Goal: Task Accomplishment & Management: Complete application form

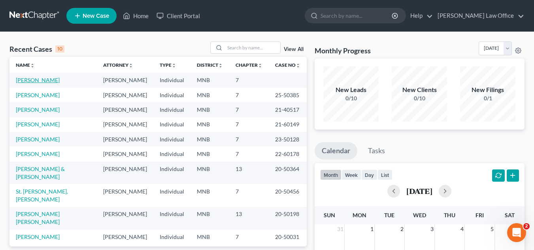
click at [58, 81] on link "[PERSON_NAME]" at bounding box center [38, 80] width 44 height 7
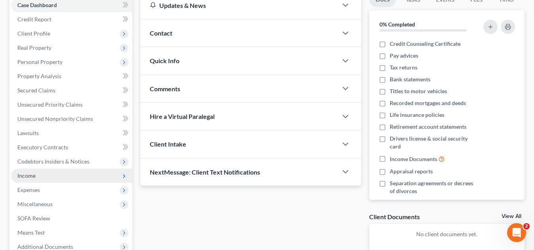
scroll to position [119, 0]
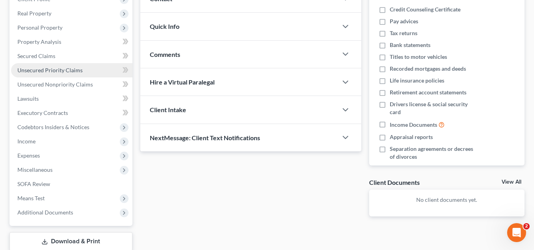
click at [73, 74] on link "Unsecured Priority Claims" at bounding box center [71, 70] width 121 height 14
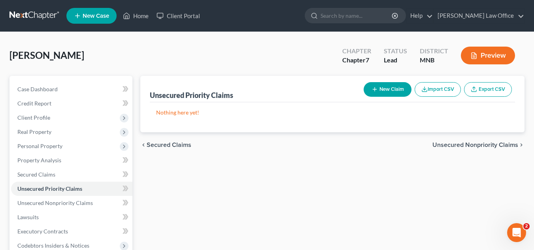
click at [378, 93] on button "New Claim" at bounding box center [388, 89] width 48 height 15
select select "0"
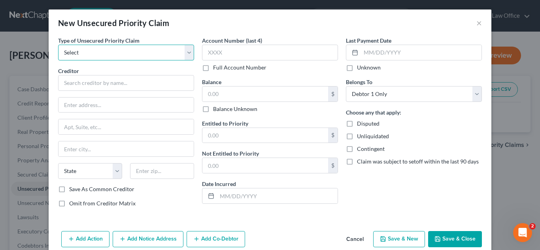
click at [190, 56] on select "Select Taxes & Other Government Units Domestic Support Obligations Extensions o…" at bounding box center [126, 53] width 136 height 16
click at [274, 13] on div "New Unsecured Priority Claim ×" at bounding box center [270, 22] width 443 height 27
click at [476, 24] on button "×" at bounding box center [479, 22] width 6 height 9
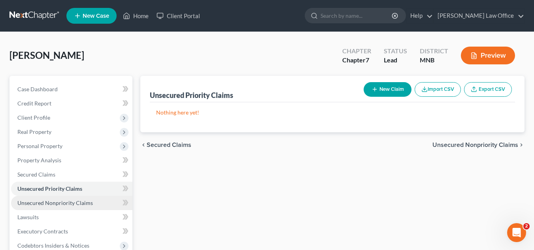
click at [79, 204] on span "Unsecured Nonpriority Claims" at bounding box center [54, 203] width 75 height 7
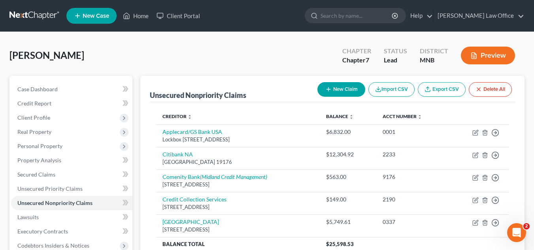
click at [330, 91] on icon "button" at bounding box center [328, 89] width 6 height 6
select select "0"
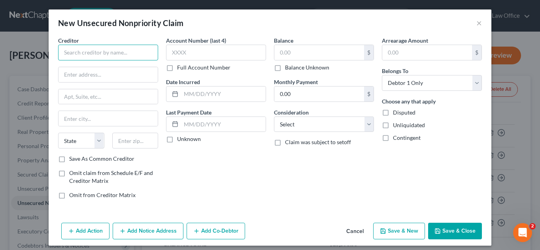
click at [127, 60] on input "text" at bounding box center [108, 53] width 100 height 16
type input "ED Financial Services"
type input "[STREET_ADDRESS]"
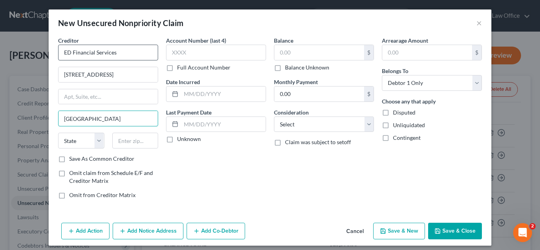
type input "[GEOGRAPHIC_DATA]"
select select "44"
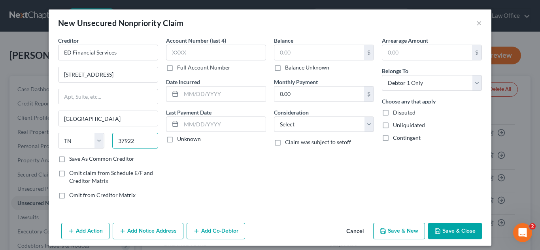
type input "37922"
click at [69, 160] on label "Save As Common Creditor" at bounding box center [101, 159] width 65 height 8
click at [72, 160] on input "Save As Common Creditor" at bounding box center [74, 157] width 5 height 5
checkbox input "true"
click at [189, 54] on input "text" at bounding box center [216, 53] width 100 height 16
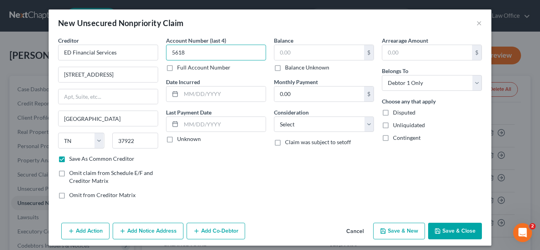
type input "5618"
type input "[DATE]"
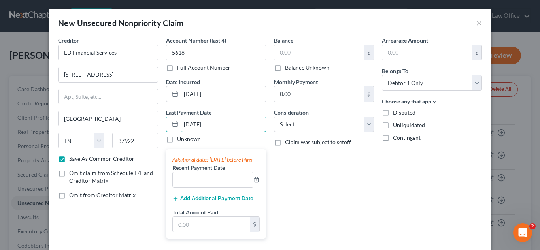
type input "[DATE]"
click at [319, 187] on div "Balance $ Balance Unknown Balance Undetermined $ Balance Unknown Monthly Paymen…" at bounding box center [324, 140] width 108 height 209
click at [299, 51] on input "text" at bounding box center [319, 52] width 90 height 15
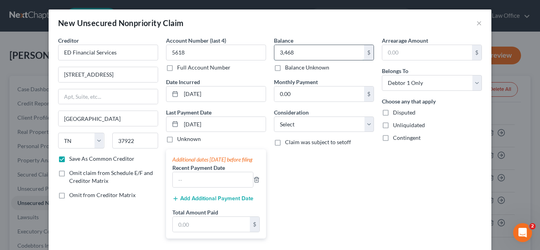
type input "3,468"
click at [328, 126] on select "Select Cable / Satellite Services Collection Agency Credit Card Debt Debt Couns…" at bounding box center [324, 125] width 100 height 16
select select "17"
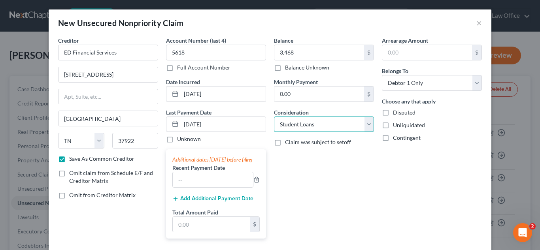
click at [274, 117] on select "Select Cable / Satellite Services Collection Agency Credit Card Debt Debt Couns…" at bounding box center [324, 125] width 100 height 16
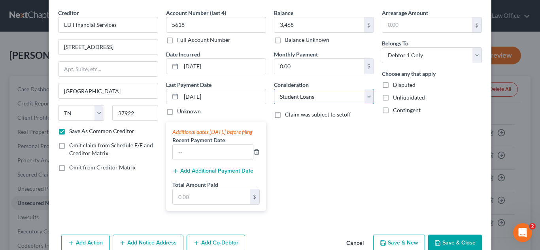
scroll to position [53, 0]
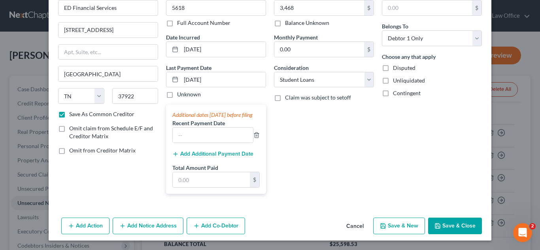
click at [409, 229] on button "Save & New" at bounding box center [399, 226] width 52 height 17
checkbox input "false"
select select "0"
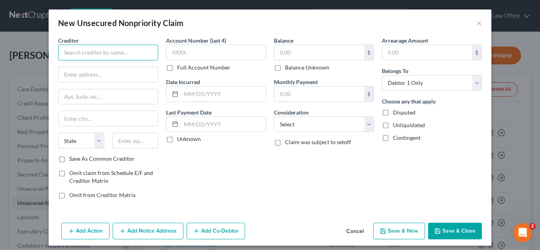
click at [132, 51] on input "text" at bounding box center [108, 53] width 100 height 16
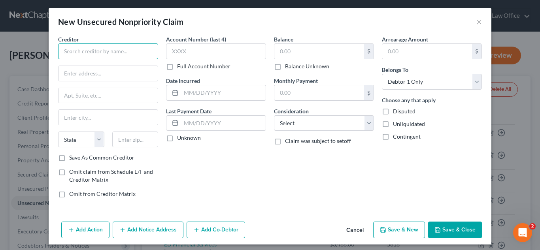
scroll to position [0, 0]
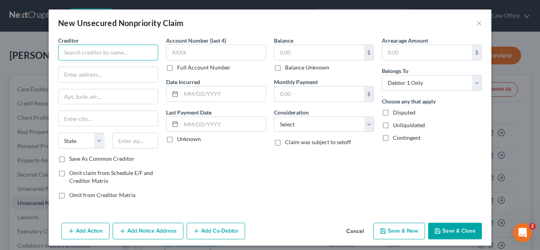
click at [101, 52] on input "text" at bounding box center [108, 53] width 100 height 16
click at [66, 40] on span "Creditor" at bounding box center [68, 40] width 21 height 7
click at [74, 54] on input "text" at bounding box center [108, 53] width 100 height 16
type input "ED Financial Services"
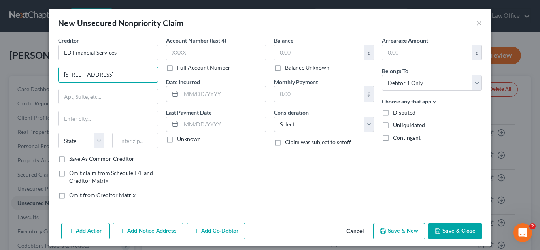
type input "[STREET_ADDRESS]"
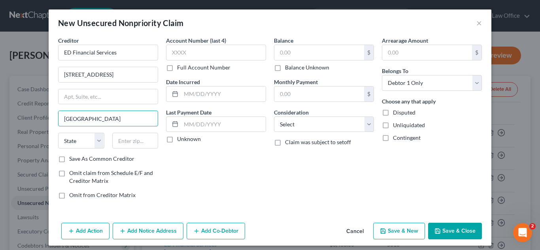
type input "[GEOGRAPHIC_DATA]"
select select "44"
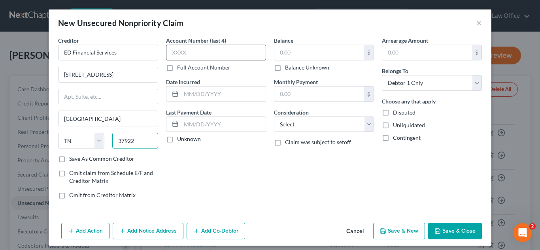
type input "37922"
click at [201, 47] on input "text" at bounding box center [216, 53] width 100 height 16
type input "5618"
type input "[DATE]"
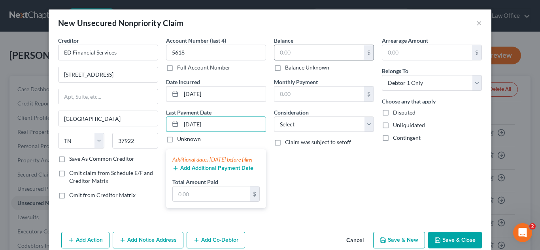
type input "[DATE]"
click at [289, 52] on input "text" at bounding box center [319, 52] width 90 height 15
type input "1,722"
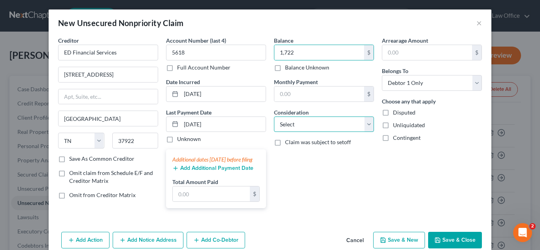
click at [318, 124] on select "Select Cable / Satellite Services Collection Agency Credit Card Debt Debt Couns…" at bounding box center [324, 125] width 100 height 16
select select "17"
click at [274, 117] on select "Select Cable / Satellite Services Collection Agency Credit Card Debt Debt Couns…" at bounding box center [324, 125] width 100 height 16
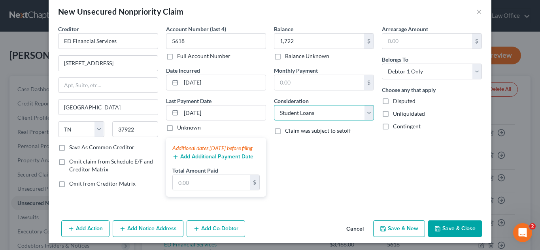
scroll to position [22, 0]
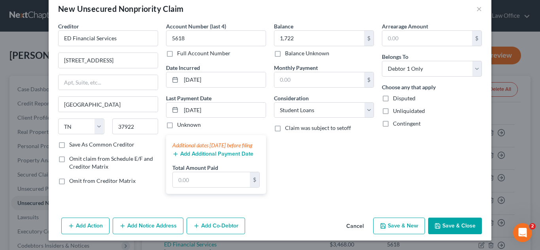
click at [402, 220] on button "Save & New" at bounding box center [399, 226] width 52 height 17
select select "0"
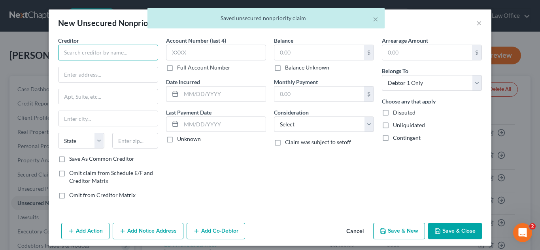
click at [126, 53] on input "text" at bounding box center [108, 53] width 100 height 16
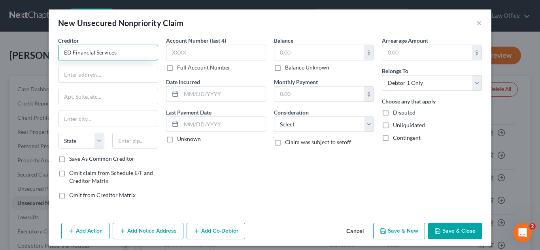
type input "ED Financial Services"
type input "[STREET_ADDRESS]"
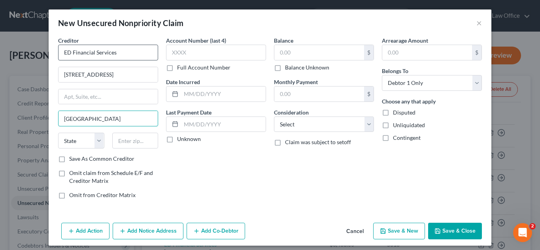
type input "[GEOGRAPHIC_DATA]"
select select "44"
type input "37922"
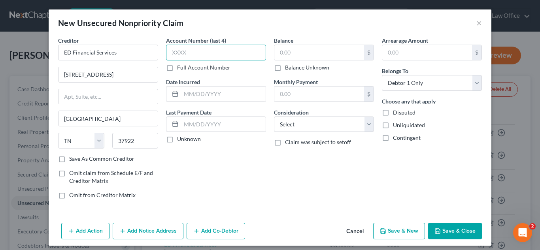
click at [186, 53] on input "text" at bounding box center [216, 53] width 100 height 16
type input "5618"
type input "[DATE]"
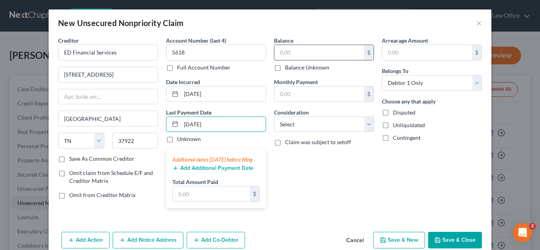
type input "[DATE]"
click at [305, 49] on input "text" at bounding box center [319, 52] width 90 height 15
type input "832"
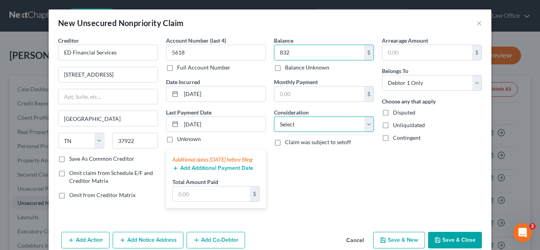
click at [302, 131] on select "Select Cable / Satellite Services Collection Agency Credit Card Debt Debt Couns…" at bounding box center [324, 125] width 100 height 16
select select "17"
click at [274, 117] on select "Select Cable / Satellite Services Collection Agency Credit Card Debt Debt Couns…" at bounding box center [324, 125] width 100 height 16
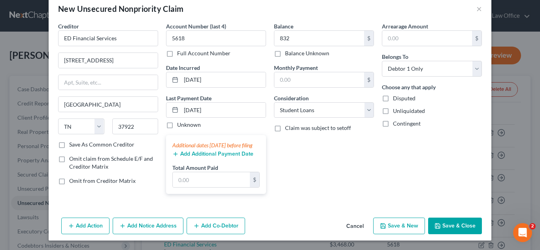
click at [381, 229] on button "Save & New" at bounding box center [399, 226] width 52 height 17
select select "0"
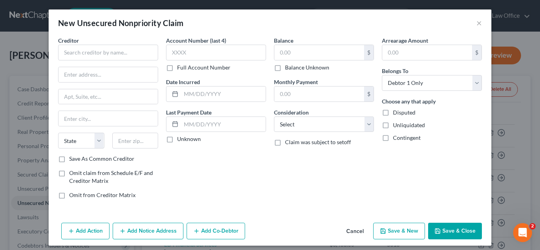
type input "832.00"
type input "0.00"
click at [113, 55] on input "text" at bounding box center [108, 53] width 100 height 16
type input "ED Financial Services"
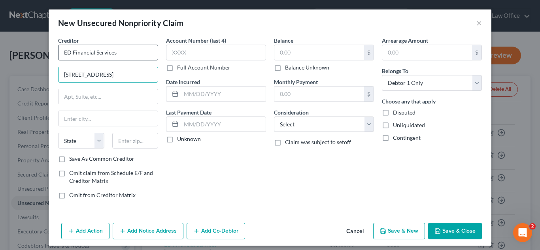
type input "[STREET_ADDRESS]"
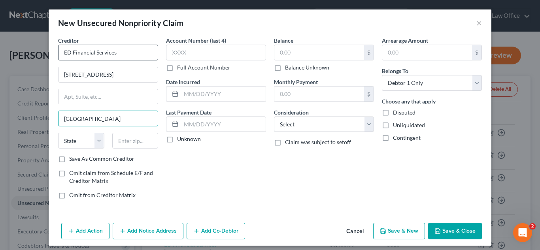
type input "[GEOGRAPHIC_DATA]"
select select "44"
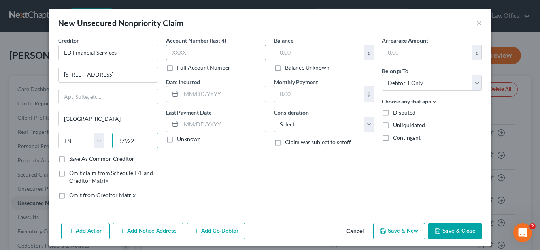
type input "37922"
click at [188, 52] on input "text" at bounding box center [216, 53] width 100 height 16
type input "5618"
type input "[DATE]"
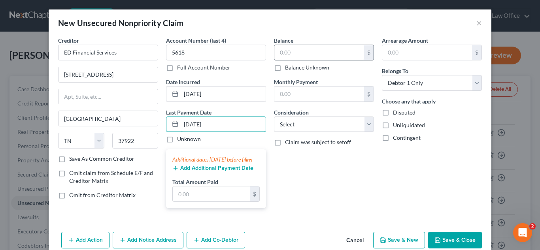
type input "[DATE]"
click at [297, 55] on input "text" at bounding box center [319, 52] width 90 height 15
type input "6,763"
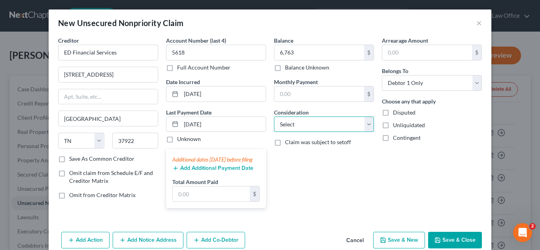
click at [322, 118] on select "Select Cable / Satellite Services Collection Agency Credit Card Debt Debt Couns…" at bounding box center [324, 125] width 100 height 16
select select "17"
click at [274, 117] on select "Select Cable / Satellite Services Collection Agency Credit Card Debt Debt Couns…" at bounding box center [324, 125] width 100 height 16
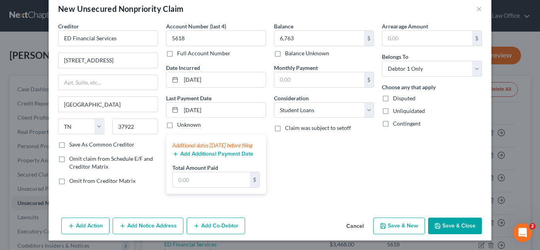
click at [390, 226] on button "Save & New" at bounding box center [399, 226] width 52 height 17
select select "0"
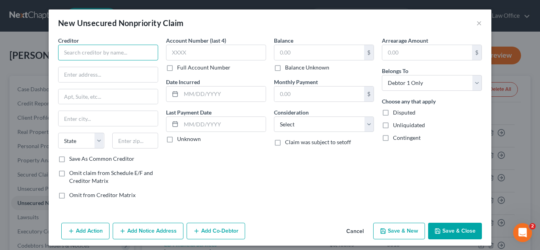
click at [115, 55] on input "text" at bounding box center [108, 53] width 100 height 16
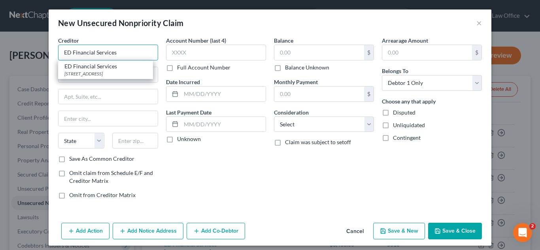
type input "ED Financial Services"
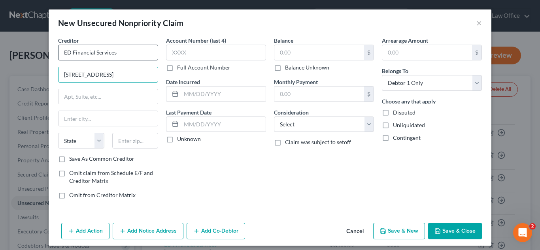
type input "[STREET_ADDRESS]"
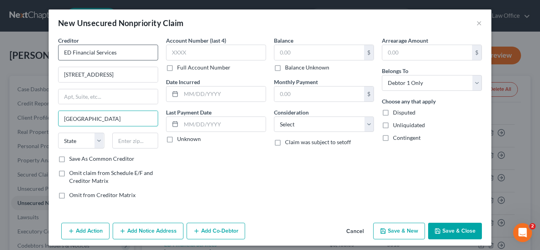
type input "[GEOGRAPHIC_DATA]"
select select "44"
type input "37922"
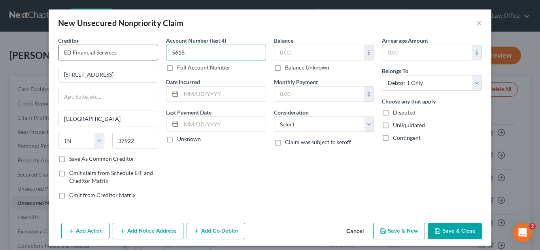
type input "5618"
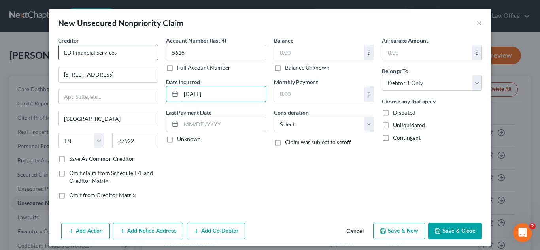
type input "[DATE]"
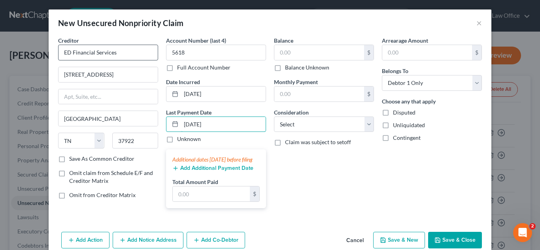
type input "[DATE]"
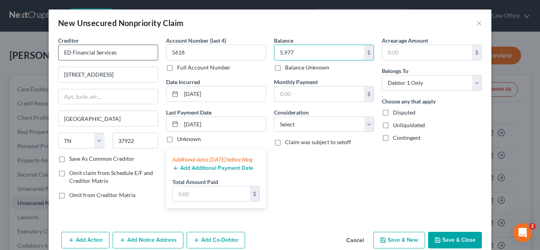
type input "5,977"
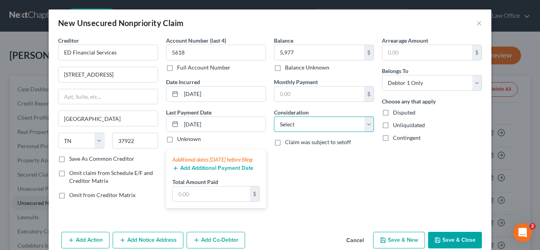
click at [311, 127] on select "Select Cable / Satellite Services Collection Agency Credit Card Debt Debt Couns…" at bounding box center [324, 125] width 100 height 16
select select "17"
click at [274, 117] on select "Select Cable / Satellite Services Collection Agency Credit Card Debt Debt Couns…" at bounding box center [324, 125] width 100 height 16
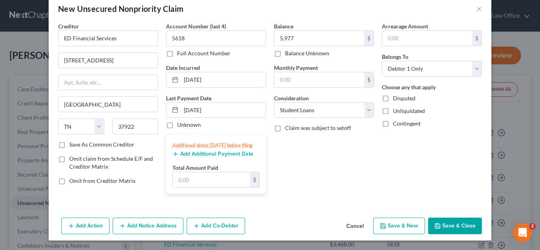
click at [396, 228] on button "Save & New" at bounding box center [399, 226] width 52 height 17
select select "0"
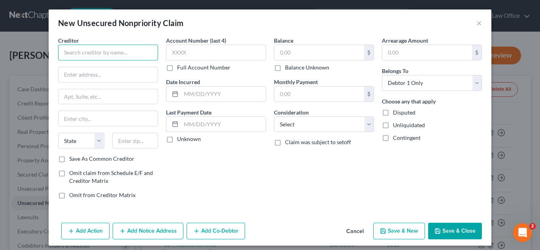
click at [83, 55] on input "text" at bounding box center [108, 53] width 100 height 16
type input "ED Financial Servicies"
type input "[STREET_ADDRESS]"
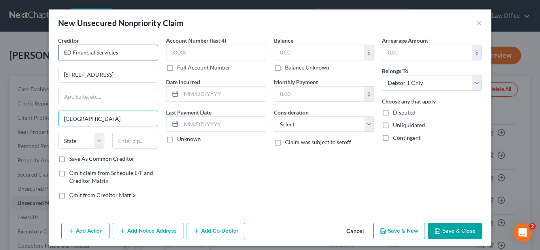
type input "[GEOGRAPHIC_DATA]"
select select "44"
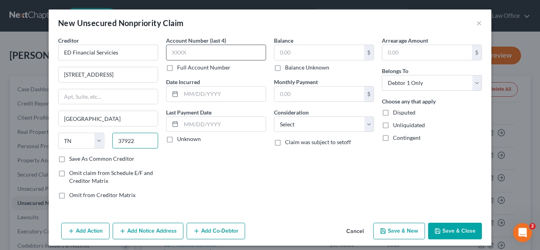
type input "37922"
click at [233, 54] on input "text" at bounding box center [216, 53] width 100 height 16
type input "5618"
type input "[DATE]"
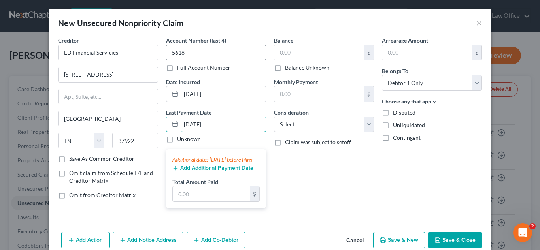
type input "[DATE]"
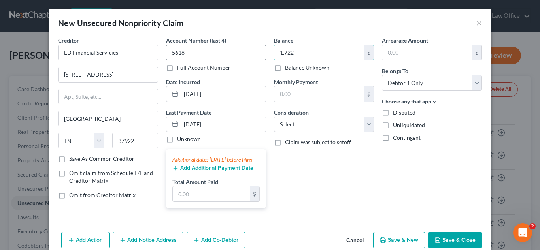
type input "1,722"
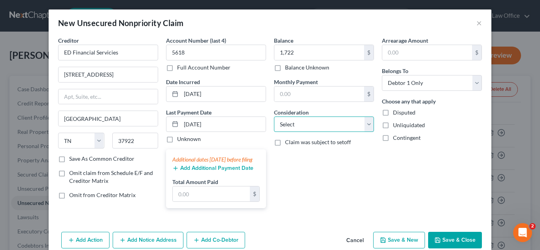
click at [308, 128] on select "Select Cable / Satellite Services Collection Agency Credit Card Debt Debt Couns…" at bounding box center [324, 125] width 100 height 16
select select "17"
click at [274, 117] on select "Select Cable / Satellite Services Collection Agency Credit Card Debt Debt Couns…" at bounding box center [324, 125] width 100 height 16
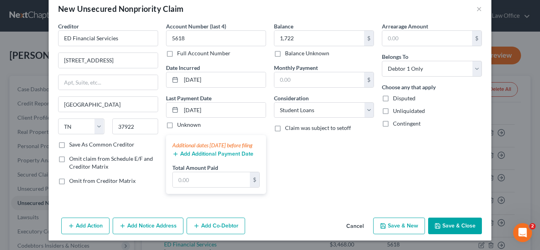
click at [400, 227] on button "Save & New" at bounding box center [399, 226] width 52 height 17
select select "0"
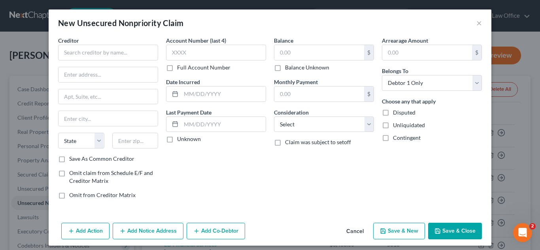
type input "1,722.00"
type input "0.00"
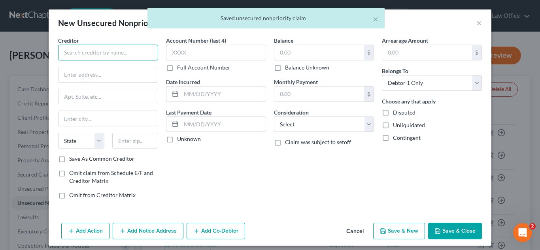
click at [113, 51] on input "text" at bounding box center [108, 53] width 100 height 16
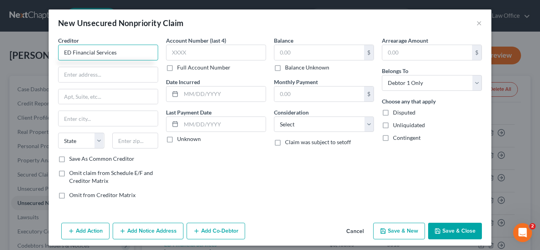
type input "ED Financial Services"
type input "[STREET_ADDRESS]"
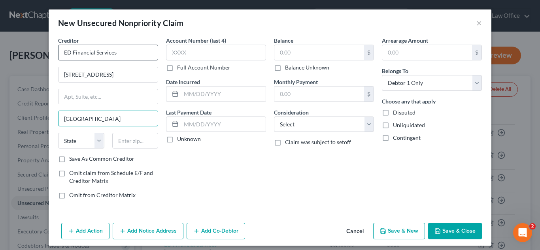
type input "[GEOGRAPHIC_DATA]"
select select "44"
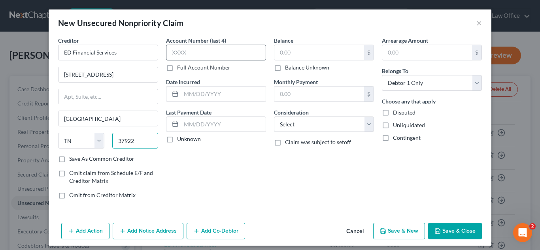
type input "37922"
click at [209, 47] on input "text" at bounding box center [216, 53] width 100 height 16
type input "5618"
type input "[DATE]"
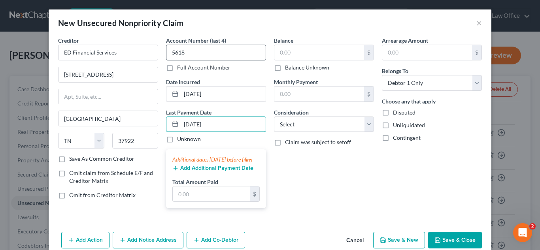
type input "[DATE]"
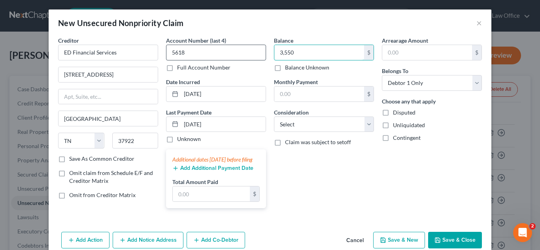
type input "3,550"
select select "17"
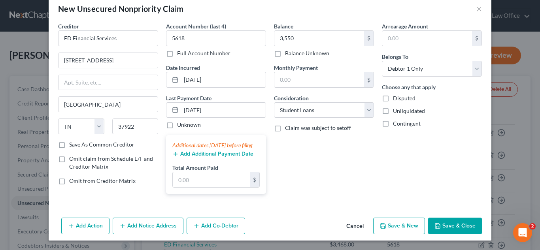
click at [392, 228] on button "Save & New" at bounding box center [399, 226] width 52 height 17
select select "0"
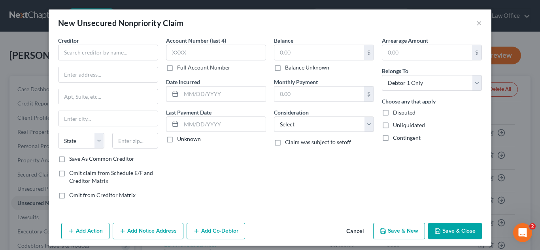
type input "3,550.00"
type input "0.00"
click at [435, 230] on icon "button" at bounding box center [437, 231] width 6 height 6
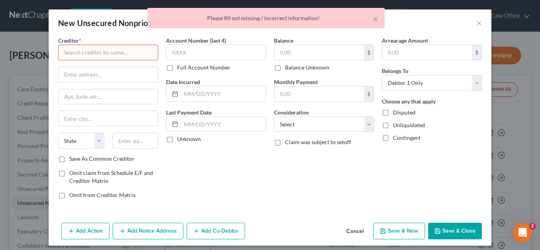
click at [354, 228] on button "Cancel" at bounding box center [355, 232] width 30 height 16
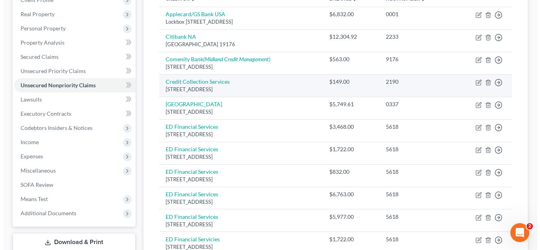
scroll to position [0, 0]
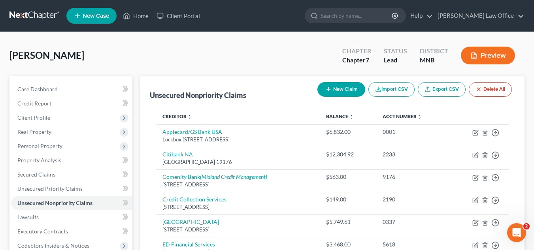
click at [352, 84] on button "New Claim" at bounding box center [341, 89] width 48 height 15
select select "0"
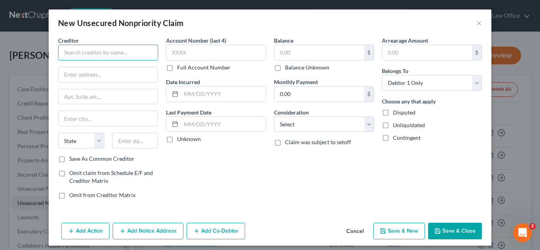
click at [129, 53] on input "text" at bounding box center [108, 53] width 100 height 16
type input "ED Financial Services"
type input "[STREET_ADDRESS]"
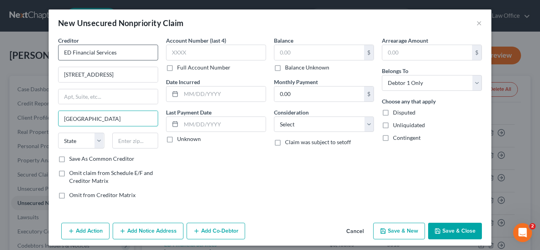
type input "[GEOGRAPHIC_DATA]"
select select "44"
type input "37922"
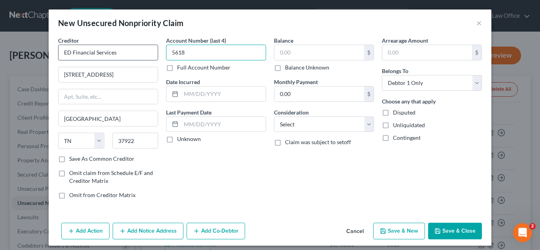
type input "5618"
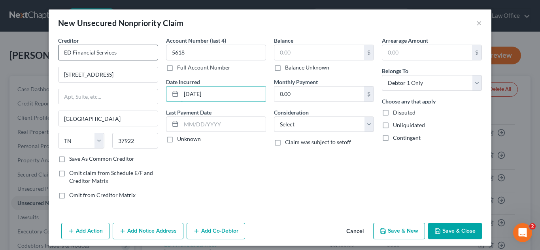
type input "[DATE]"
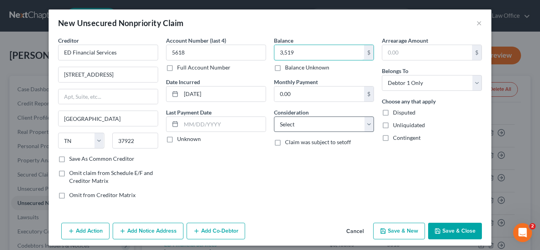
type input "3,519"
click at [307, 124] on select "Select Cable / Satellite Services Collection Agency Credit Card Debt Debt Couns…" at bounding box center [324, 125] width 100 height 16
select select "17"
click at [274, 117] on select "Select Cable / Satellite Services Collection Agency Credit Card Debt Debt Couns…" at bounding box center [324, 125] width 100 height 16
click at [401, 232] on button "Save & New" at bounding box center [399, 231] width 52 height 17
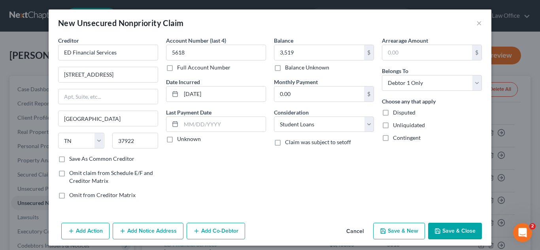
select select "0"
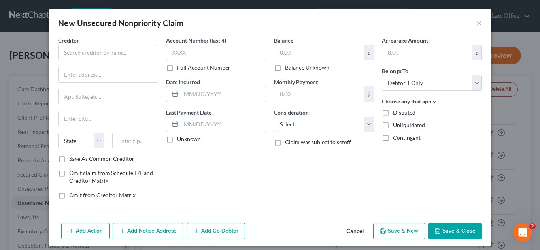
type input "3,519.00"
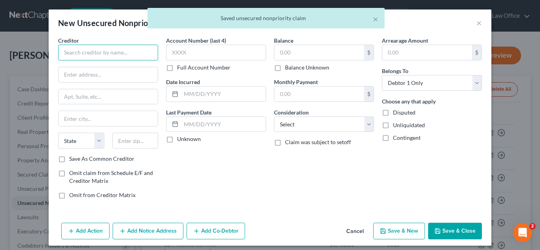
click at [117, 53] on input "text" at bounding box center [108, 53] width 100 height 16
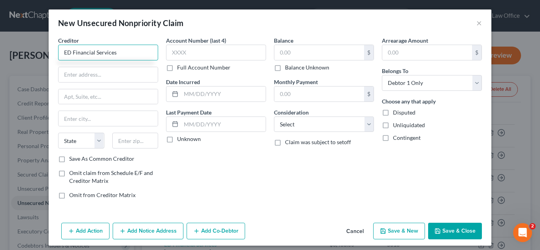
type input "ED Financial Services"
type input "[STREET_ADDRESS]"
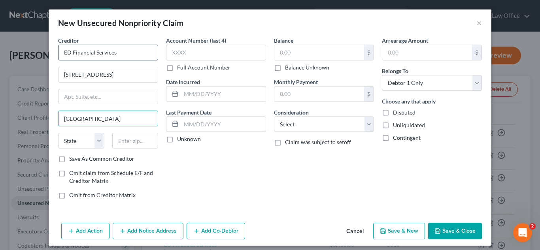
type input "[GEOGRAPHIC_DATA]"
select select "44"
type input "37922"
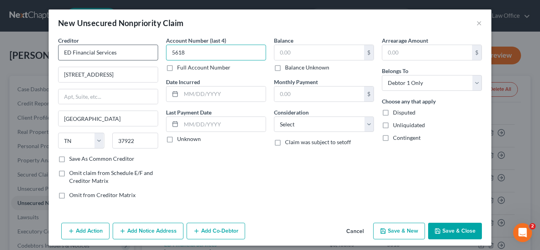
type input "5618"
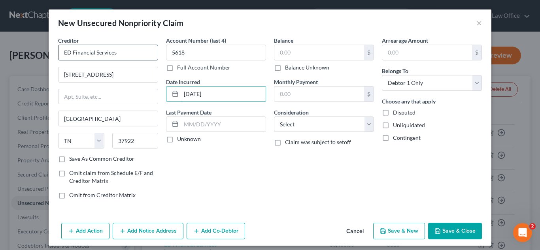
type input "[DATE]"
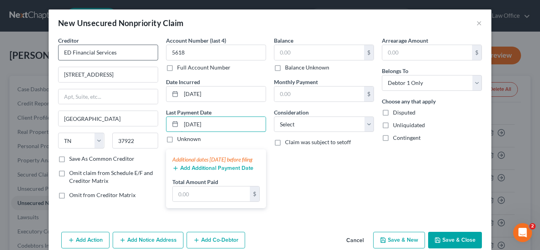
type input "[DATE]"
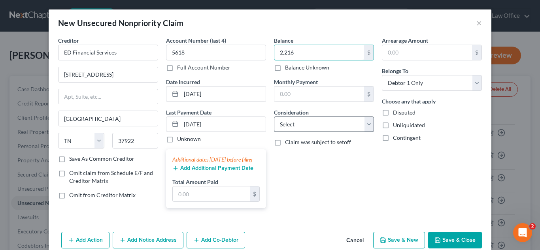
type input "2,216"
click at [305, 123] on select "Select Cable / Satellite Services Collection Agency Credit Card Debt Debt Couns…" at bounding box center [324, 125] width 100 height 16
select select "17"
click at [274, 117] on select "Select Cable / Satellite Services Collection Agency Credit Card Debt Debt Couns…" at bounding box center [324, 125] width 100 height 16
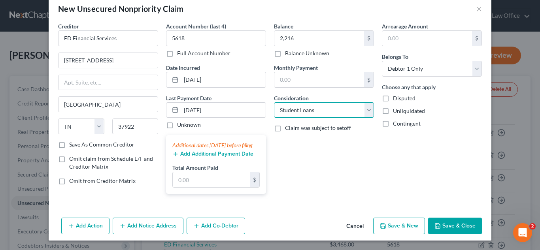
scroll to position [22, 0]
drag, startPoint x: 445, startPoint y: 225, endPoint x: 395, endPoint y: 210, distance: 51.7
click at [395, 210] on div "New Unsecured Nonpriority Claim × Creditor * ED Financial Services [STREET_ADDR…" at bounding box center [270, 117] width 443 height 245
click at [392, 223] on button "Save & New" at bounding box center [399, 226] width 52 height 17
select select "0"
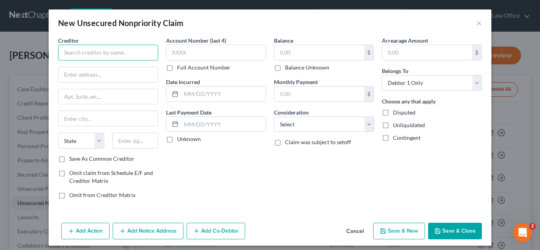
click at [141, 48] on input "text" at bounding box center [108, 53] width 100 height 16
type input "ED Financial Services"
type input "[STREET_ADDRESS]"
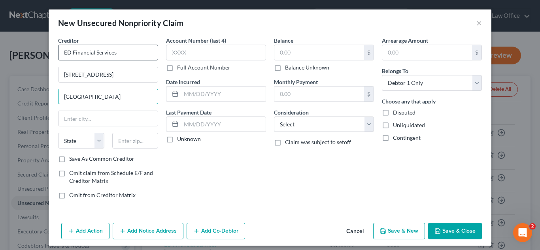
type input "[GEOGRAPHIC_DATA]"
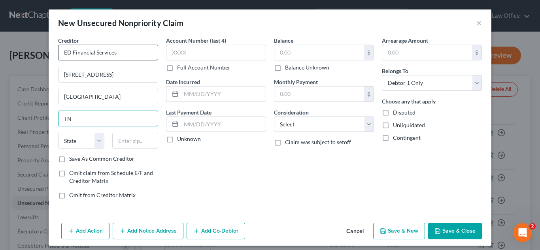
type input "TN"
select select "44"
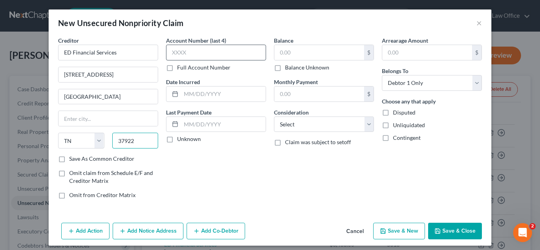
type input "37922"
type input "[GEOGRAPHIC_DATA]"
click at [220, 53] on input "text" at bounding box center [216, 53] width 100 height 16
type input "5618"
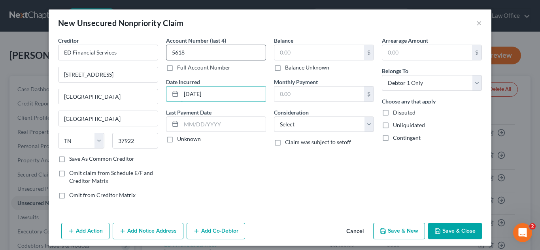
type input "[DATE]"
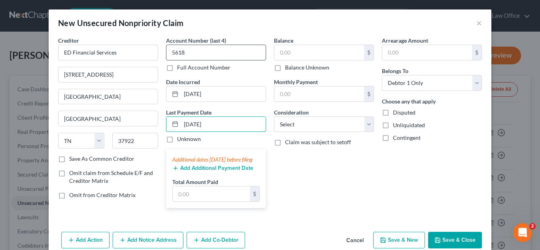
type input "[DATE]"
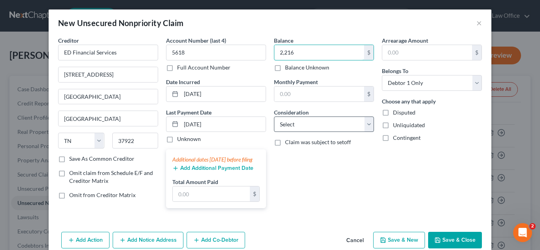
type input "2,216"
click at [298, 119] on select "Select Cable / Satellite Services Collection Agency Credit Card Debt Debt Couns…" at bounding box center [324, 125] width 100 height 16
select select "17"
click at [274, 117] on select "Select Cable / Satellite Services Collection Agency Credit Card Debt Debt Couns…" at bounding box center [324, 125] width 100 height 16
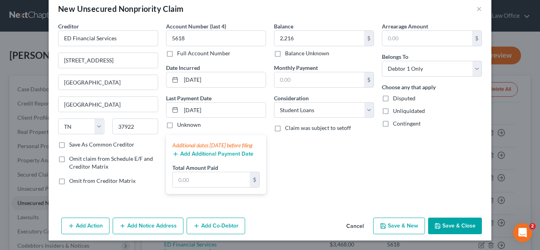
click at [444, 219] on button "Save & Close" at bounding box center [455, 226] width 54 height 17
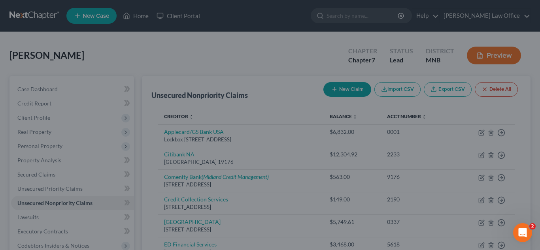
type input "2,216.00"
type input "0.00"
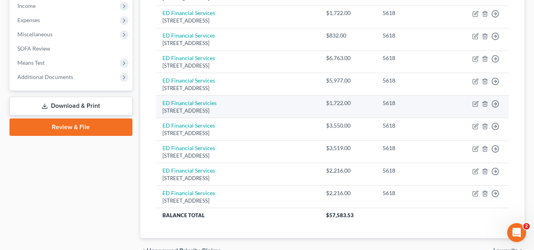
scroll to position [298, 0]
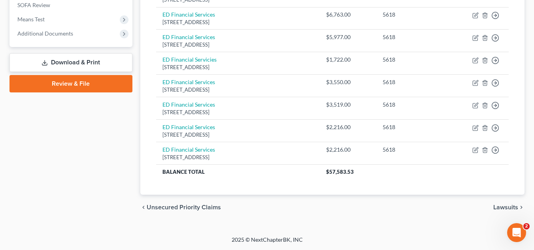
click at [76, 60] on link "Download & Print" at bounding box center [70, 62] width 123 height 19
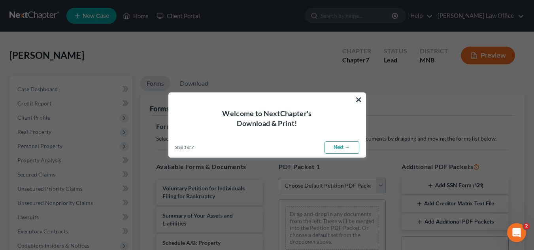
click at [340, 148] on link "Next →" at bounding box center [341, 147] width 35 height 13
select select "0"
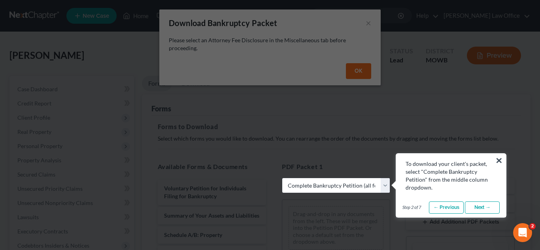
click at [498, 158] on button "×" at bounding box center [499, 160] width 8 height 13
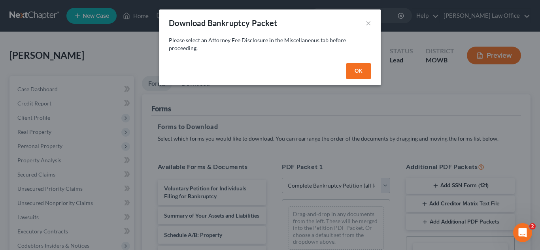
click at [354, 71] on button "OK" at bounding box center [358, 71] width 25 height 16
select select
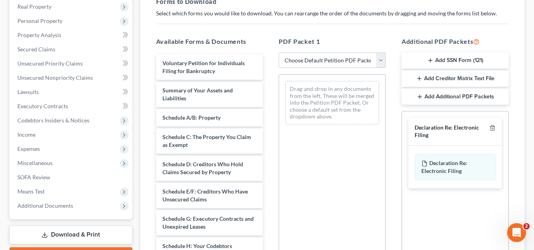
scroll to position [158, 0]
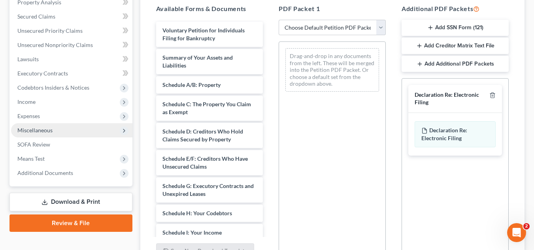
click at [101, 130] on span "Miscellaneous" at bounding box center [71, 130] width 121 height 14
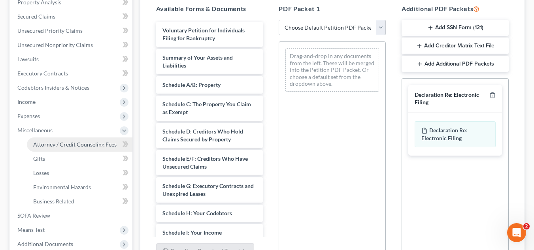
click at [97, 145] on span "Attorney / Credit Counseling Fees" at bounding box center [74, 144] width 83 height 7
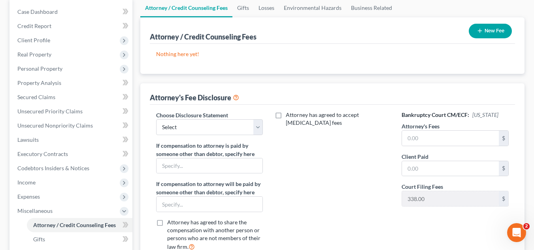
scroll to position [79, 0]
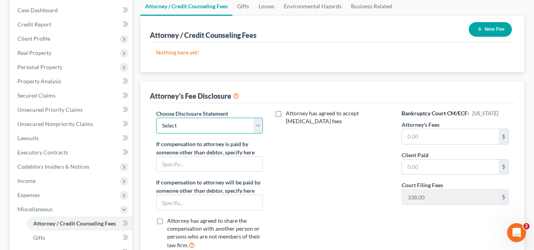
click at [258, 125] on select "Select [PERSON_NAME] Law Office" at bounding box center [209, 126] width 107 height 16
select select "0"
click at [156, 118] on select "Select [PERSON_NAME] Law Office" at bounding box center [209, 126] width 107 height 16
click at [286, 114] on label "Attorney has agreed to accept [MEDICAL_DATA] fees" at bounding box center [338, 117] width 104 height 16
click at [289, 114] on input "Attorney has agreed to accept [MEDICAL_DATA] fees" at bounding box center [291, 111] width 5 height 5
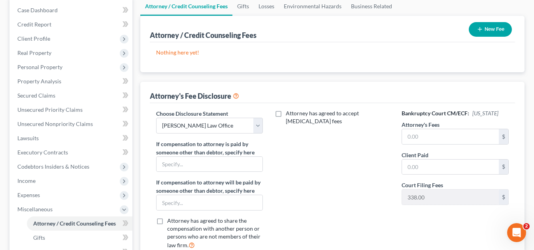
checkbox input "true"
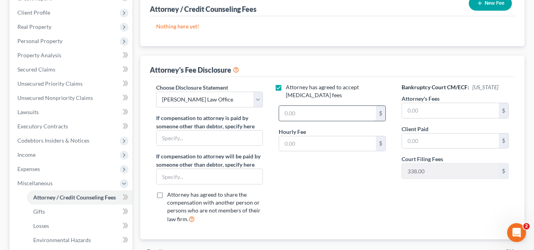
scroll to position [119, 0]
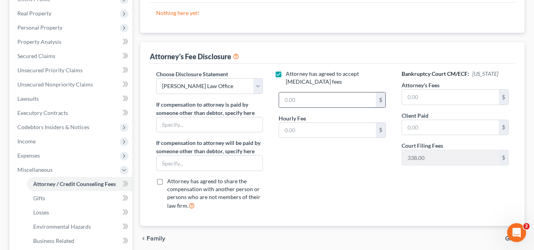
click at [319, 104] on input "text" at bounding box center [327, 99] width 97 height 15
type input "1,700"
click at [318, 185] on div "Attorney has agreed to accept [MEDICAL_DATA] fees 1,700 $ Hourly Fee $" at bounding box center [332, 143] width 123 height 147
click at [235, 126] on input "text" at bounding box center [209, 124] width 106 height 15
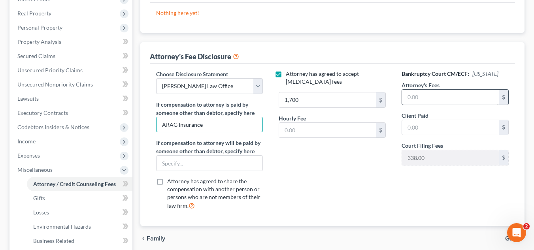
type input "ARAG Insurance"
click at [432, 95] on input "text" at bounding box center [450, 97] width 97 height 15
type input "1,700"
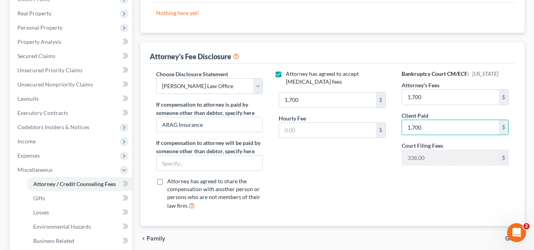
type input "1,700"
click at [322, 177] on div "Attorney has agreed to accept [MEDICAL_DATA] fees 1,700 $ Hourly Fee $" at bounding box center [332, 143] width 123 height 147
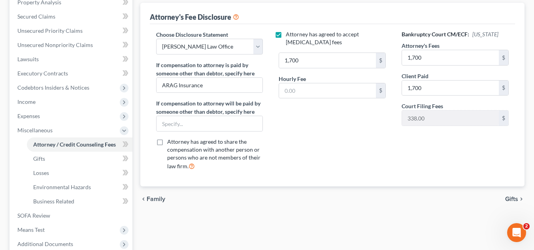
scroll to position [198, 0]
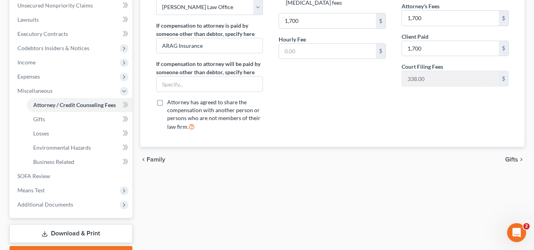
click at [92, 226] on link "Download & Print" at bounding box center [70, 233] width 123 height 19
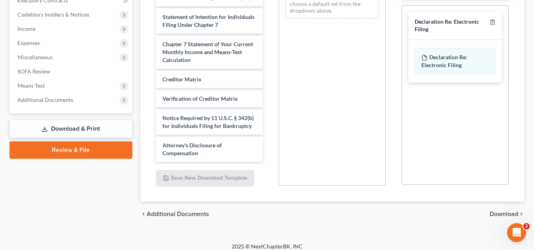
scroll to position [237, 0]
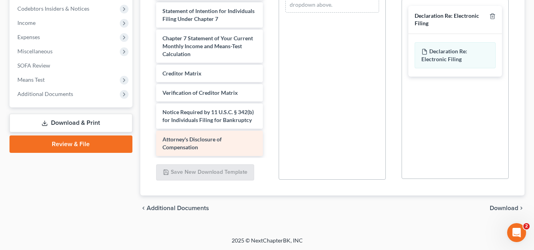
click at [215, 144] on div "Attorney's Disclosure of Compensation" at bounding box center [209, 143] width 107 height 25
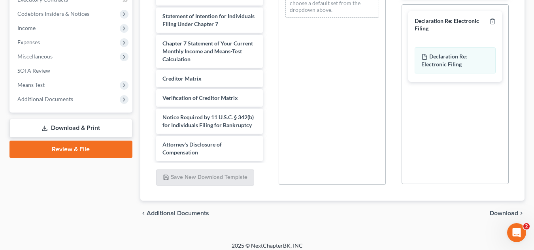
scroll to position [158, 0]
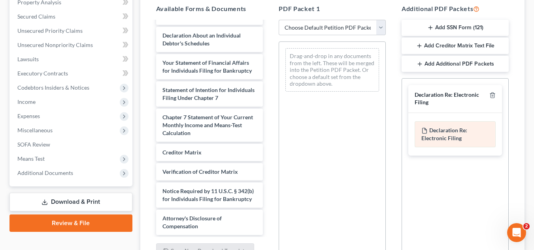
click at [434, 133] on span "Declaration Re: Electronic Filing" at bounding box center [444, 134] width 46 height 15
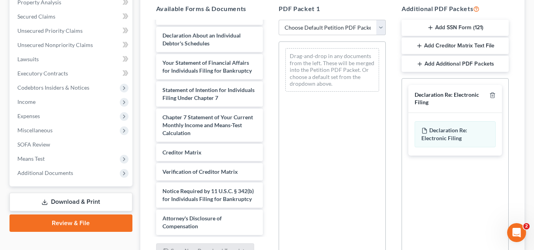
scroll to position [119, 0]
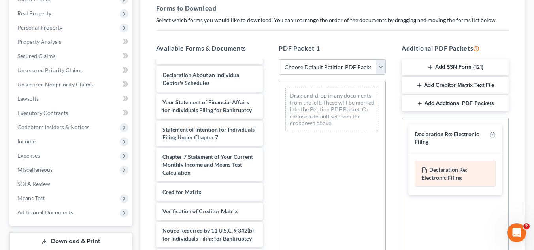
click at [434, 174] on span "Declaration Re: Electronic Filing" at bounding box center [444, 173] width 46 height 15
click at [432, 173] on span "Declaration Re: Electronic Filing" at bounding box center [444, 173] width 46 height 15
click at [424, 172] on icon at bounding box center [424, 170] width 6 height 6
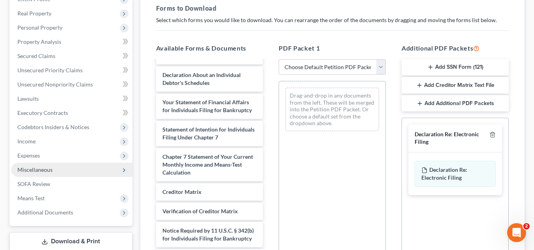
click at [98, 163] on span "Miscellaneous" at bounding box center [71, 170] width 121 height 14
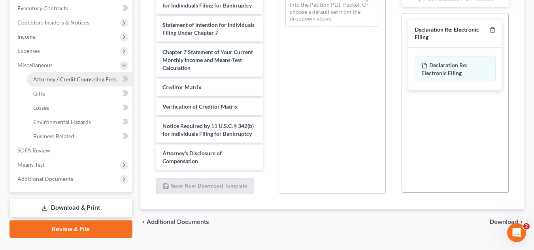
scroll to position [237, 0]
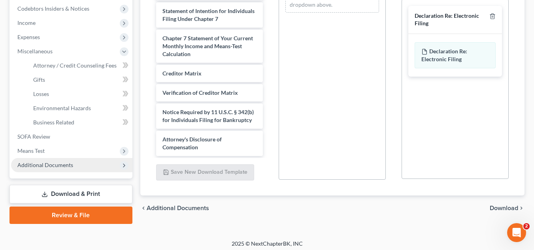
click at [103, 167] on span "Additional Documents" at bounding box center [71, 165] width 121 height 14
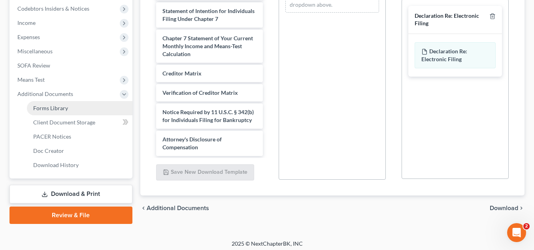
click at [102, 107] on link "Forms Library" at bounding box center [80, 108] width 106 height 14
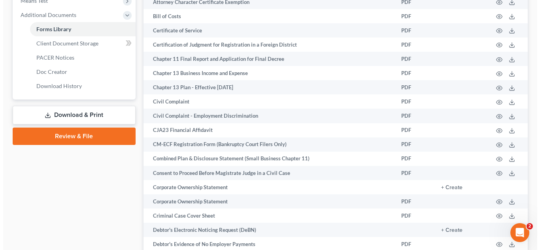
scroll to position [395, 0]
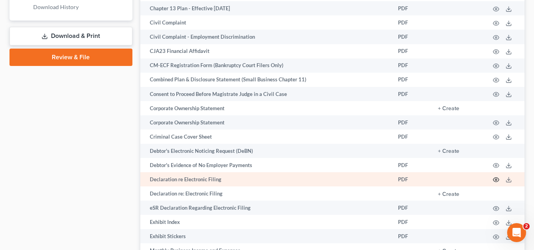
click at [498, 179] on icon "button" at bounding box center [496, 180] width 6 height 6
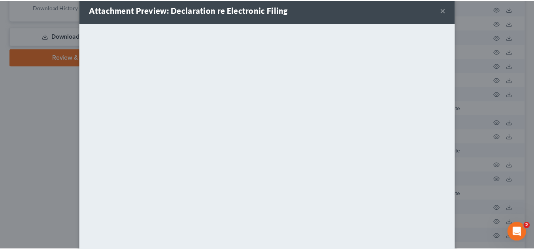
scroll to position [2, 0]
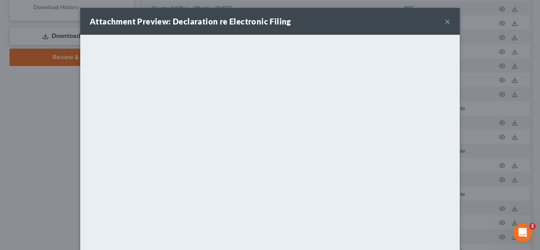
click at [445, 21] on button "×" at bounding box center [448, 21] width 6 height 9
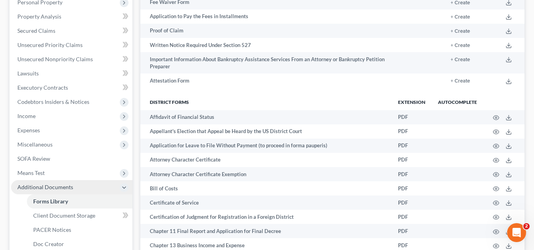
scroll to position [0, 0]
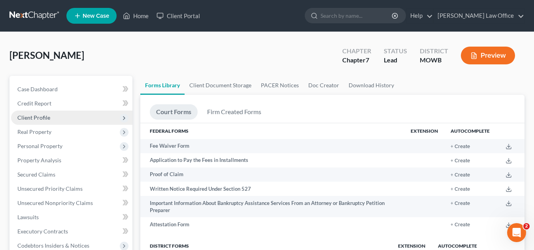
click at [60, 119] on span "Client Profile" at bounding box center [71, 118] width 121 height 14
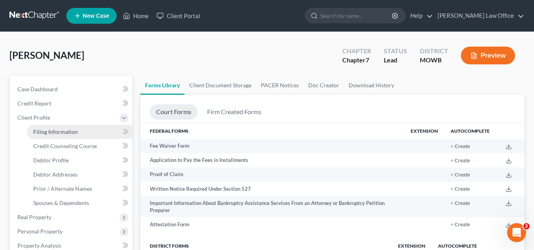
click at [72, 137] on link "Filing Information" at bounding box center [80, 132] width 106 height 14
select select "1"
select select "0"
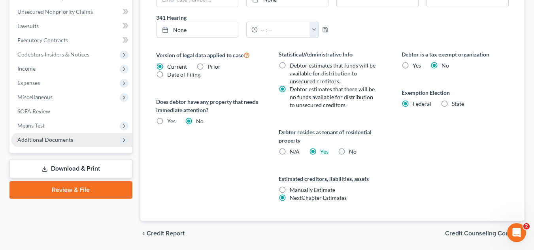
click at [67, 134] on span "Additional Documents" at bounding box center [71, 140] width 121 height 14
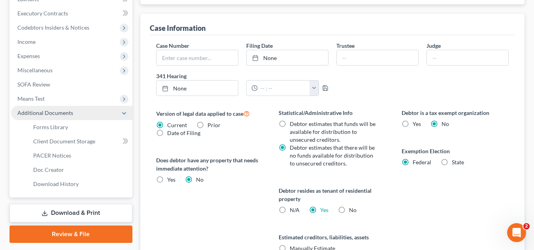
scroll to position [231, 0]
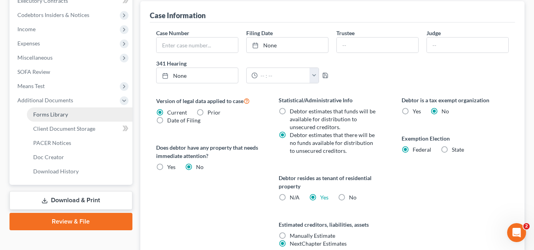
click at [70, 120] on link "Forms Library" at bounding box center [80, 114] width 106 height 14
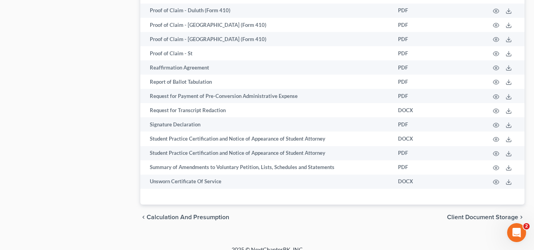
scroll to position [1059, 0]
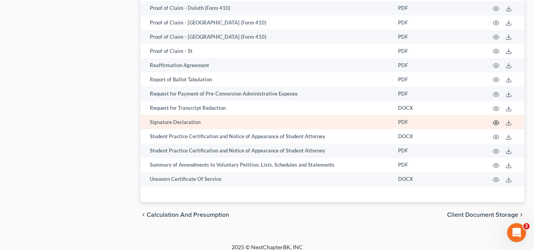
click at [495, 122] on circle "button" at bounding box center [496, 123] width 2 height 2
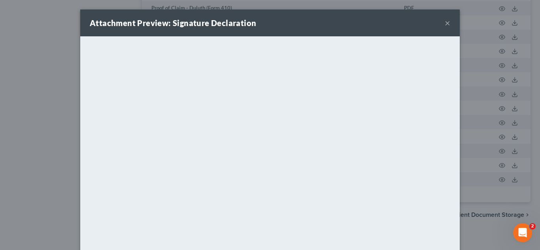
click at [446, 23] on button "×" at bounding box center [448, 22] width 6 height 9
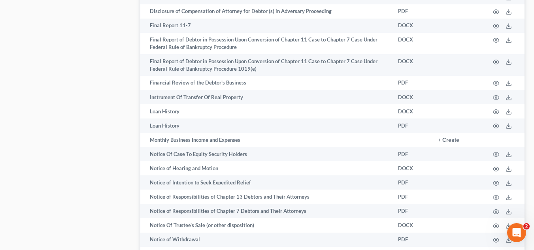
scroll to position [308, 0]
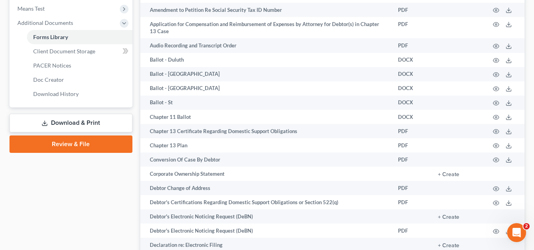
click at [80, 122] on link "Download & Print" at bounding box center [70, 123] width 123 height 19
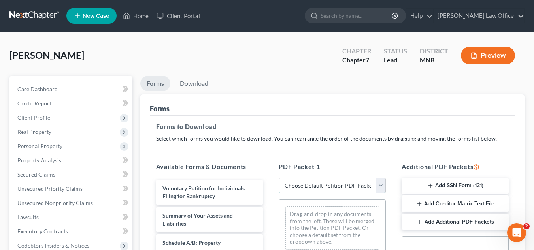
click at [328, 186] on select "Choose Default Petition PDF Packet Complete Bankruptcy Petition (all forms and …" at bounding box center [332, 186] width 107 height 16
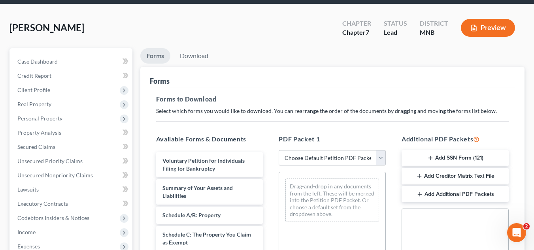
scroll to position [40, 0]
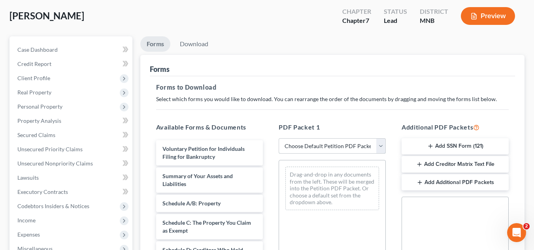
click at [336, 146] on select "Choose Default Petition PDF Packet Complete Bankruptcy Petition (all forms and …" at bounding box center [332, 146] width 107 height 16
select select "0"
click at [279, 138] on select "Choose Default Petition PDF Packet Complete Bankruptcy Petition (all forms and …" at bounding box center [332, 146] width 107 height 16
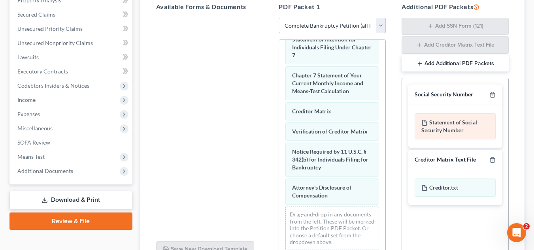
scroll to position [160, 0]
click at [458, 124] on div "Statement of Social Security Number" at bounding box center [455, 127] width 81 height 26
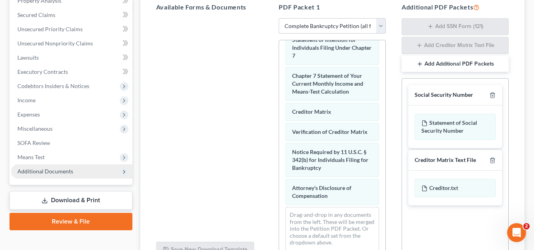
click at [72, 167] on span "Additional Documents" at bounding box center [71, 171] width 121 height 14
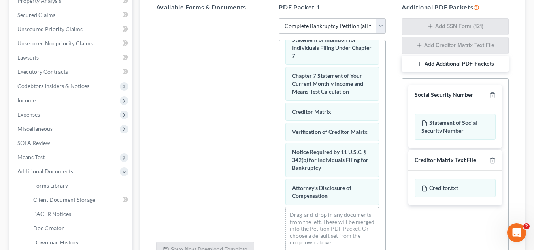
scroll to position [239, 0]
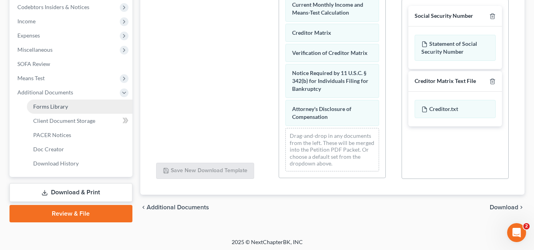
click at [100, 109] on link "Forms Library" at bounding box center [80, 107] width 106 height 14
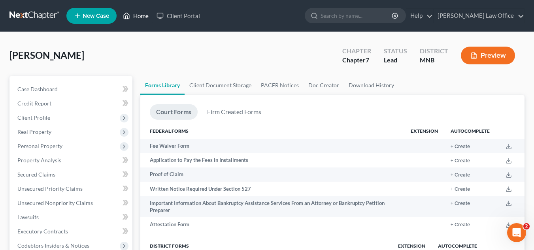
click at [130, 16] on icon at bounding box center [126, 15] width 7 height 9
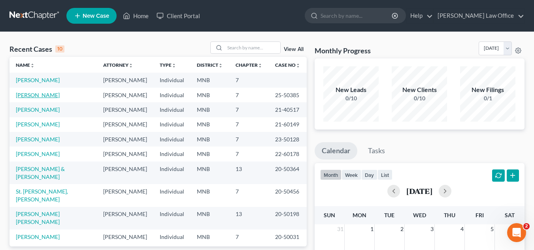
click at [30, 98] on link "[PERSON_NAME]" at bounding box center [38, 95] width 44 height 7
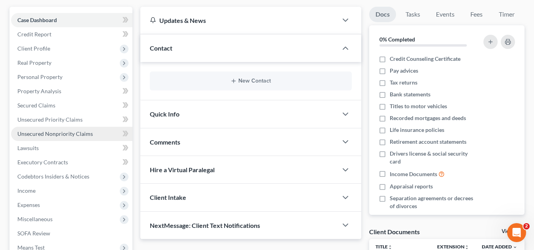
scroll to position [198, 0]
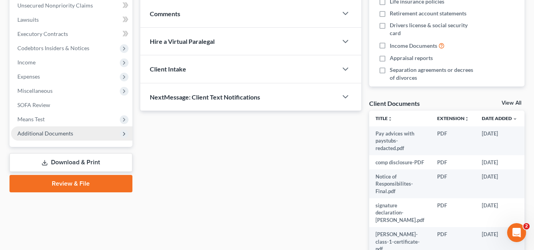
click at [77, 133] on span "Additional Documents" at bounding box center [71, 133] width 121 height 14
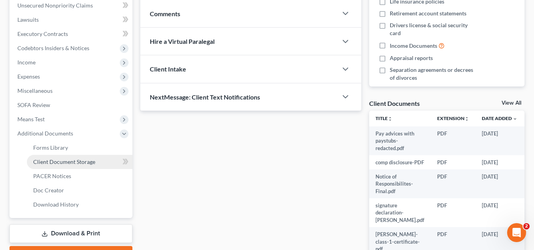
click at [87, 156] on link "Client Document Storage" at bounding box center [80, 162] width 106 height 14
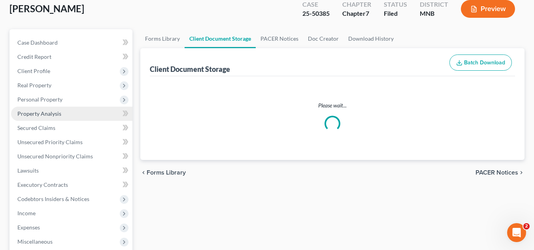
select select "1"
select select "6"
select select "3"
select select "4"
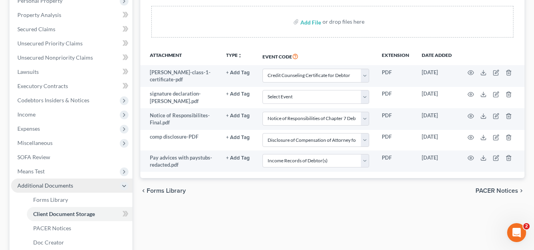
scroll to position [198, 0]
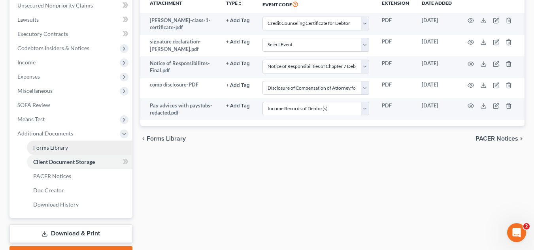
click at [92, 147] on link "Forms Library" at bounding box center [80, 148] width 106 height 14
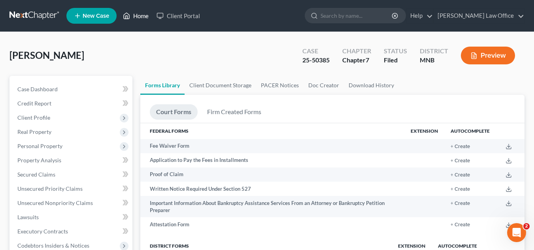
click at [139, 19] on link "Home" at bounding box center [136, 16] width 34 height 14
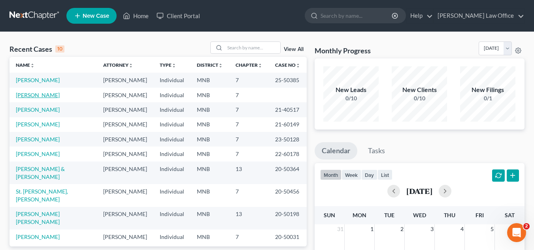
click at [45, 98] on link "[PERSON_NAME]" at bounding box center [38, 95] width 44 height 7
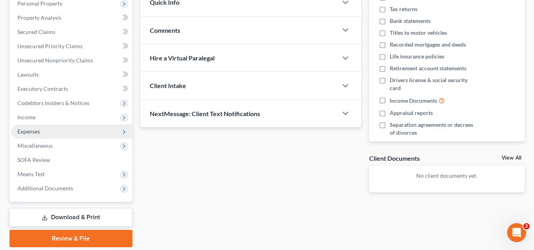
scroll to position [170, 0]
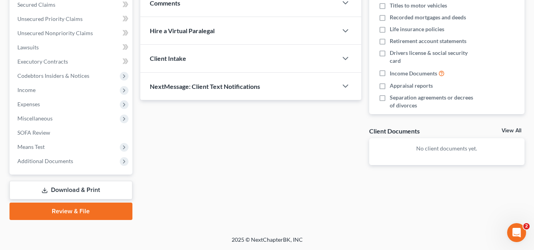
click at [71, 187] on link "Download & Print" at bounding box center [70, 190] width 123 height 19
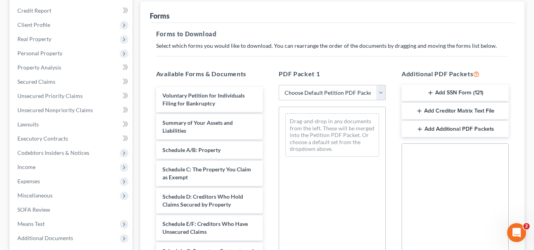
scroll to position [119, 0]
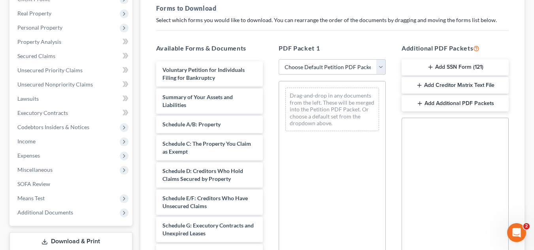
click at [338, 64] on select "Choose Default Petition PDF Packet Complete Bankruptcy Petition (all forms and …" at bounding box center [332, 67] width 107 height 16
select select "0"
click at [279, 59] on select "Choose Default Petition PDF Packet Complete Bankruptcy Petition (all forms and …" at bounding box center [332, 67] width 107 height 16
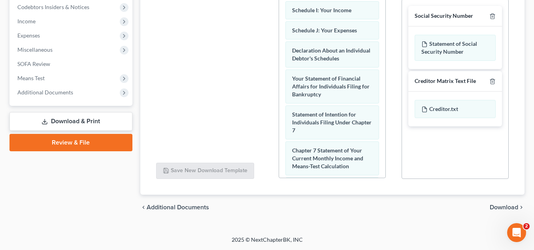
scroll to position [360, 0]
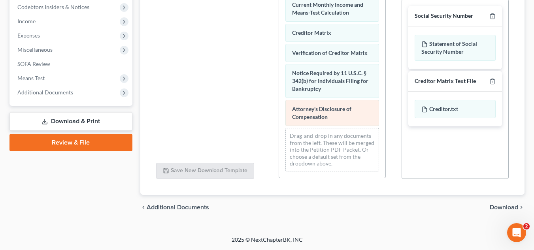
click at [338, 110] on span "Attorney's Disclosure of Compensation" at bounding box center [321, 113] width 59 height 15
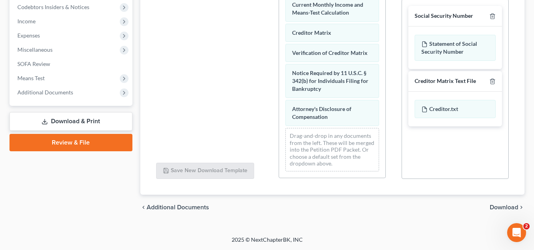
click at [492, 207] on span "Download" at bounding box center [504, 207] width 28 height 6
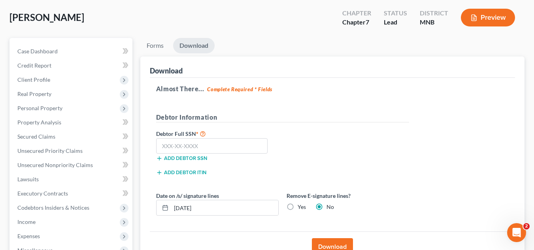
scroll to position [51, 0]
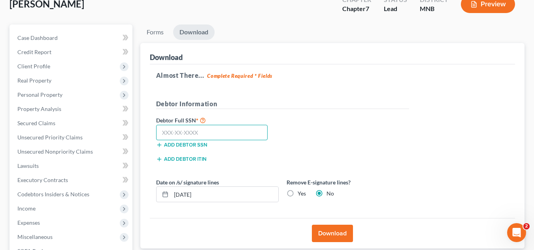
click at [251, 137] on input "text" at bounding box center [212, 133] width 112 height 16
type input "000-00-0000"
click at [298, 194] on label "Yes" at bounding box center [302, 194] width 8 height 8
click at [301, 194] on input "Yes" at bounding box center [303, 192] width 5 height 5
radio input "true"
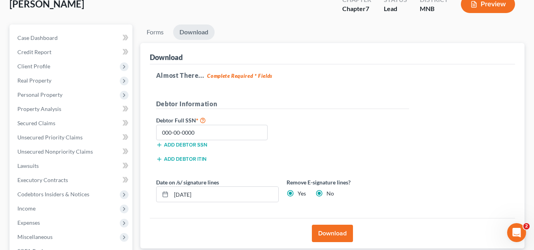
radio input "false"
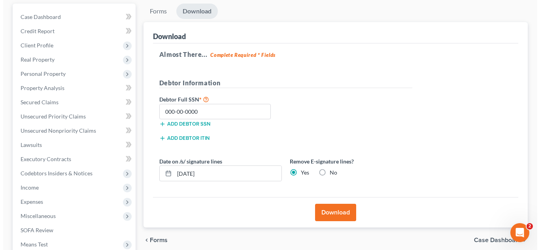
scroll to position [91, 0]
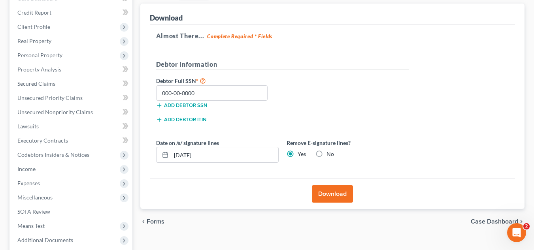
click at [342, 190] on button "Download" at bounding box center [332, 193] width 41 height 17
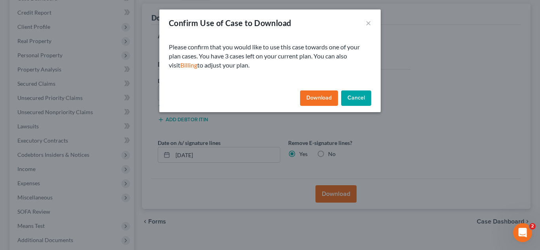
click at [321, 100] on button "Download" at bounding box center [319, 98] width 38 height 16
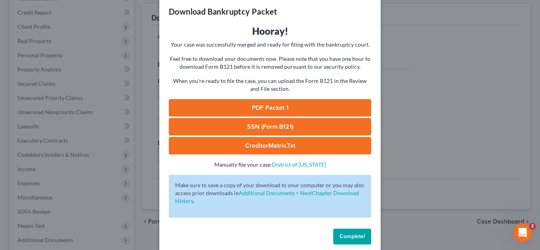
scroll to position [22, 0]
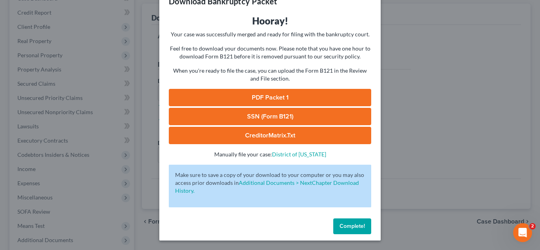
click at [296, 97] on link "PDF Packet 1" at bounding box center [270, 97] width 202 height 17
click at [258, 119] on link "SSN (Form B121)" at bounding box center [270, 116] width 202 height 17
click at [354, 232] on button "Complete!" at bounding box center [352, 227] width 38 height 16
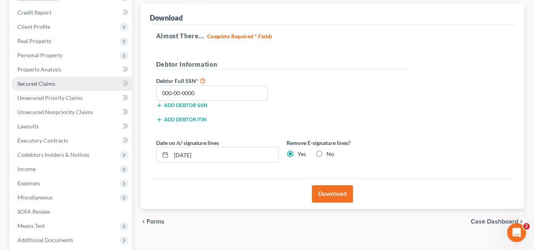
click at [59, 83] on link "Secured Claims" at bounding box center [71, 84] width 121 height 14
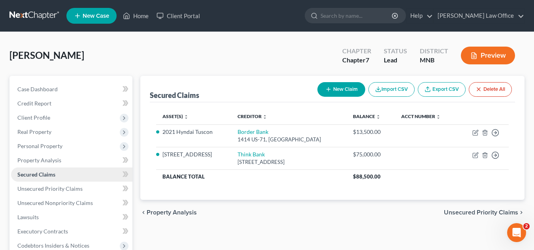
scroll to position [40, 0]
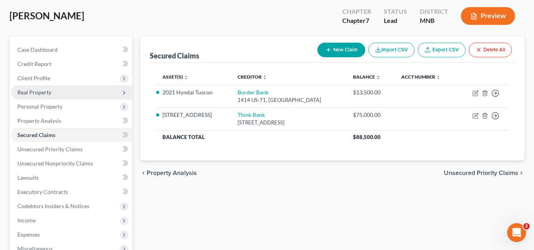
click at [47, 88] on span "Real Property" at bounding box center [71, 92] width 121 height 14
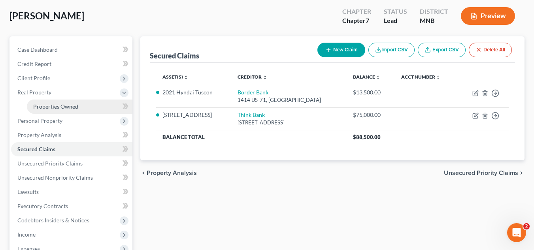
click at [65, 106] on span "Properties Owned" at bounding box center [55, 106] width 45 height 7
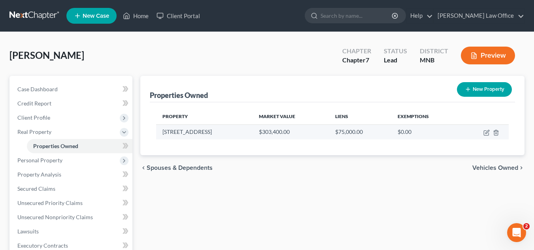
click at [483, 132] on td at bounding box center [484, 131] width 49 height 15
click at [484, 133] on icon "button" at bounding box center [486, 133] width 6 height 6
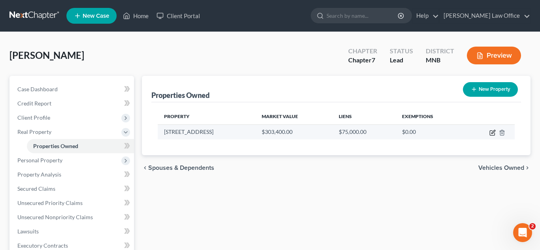
select select "24"
select select "3"
select select "0"
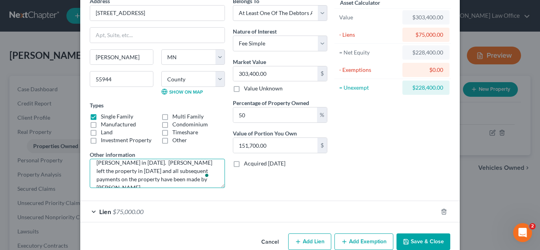
scroll to position [32, 0]
click at [184, 179] on textarea "This property is co-owned with [PERSON_NAME]'s ex - [PERSON_NAME]. The property…" at bounding box center [157, 173] width 135 height 29
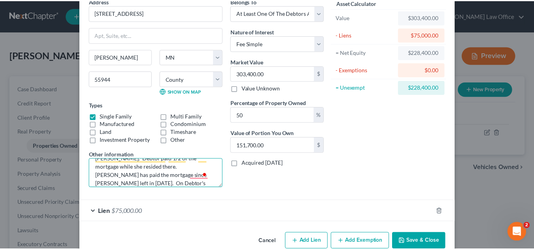
scroll to position [60, 0]
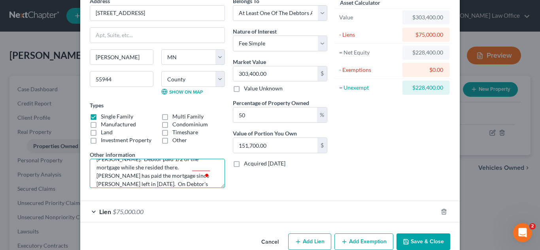
type textarea "This property is co-owned with [PERSON_NAME]'s ex - [PERSON_NAME]. The property…"
click at [403, 243] on icon "button" at bounding box center [406, 242] width 6 height 6
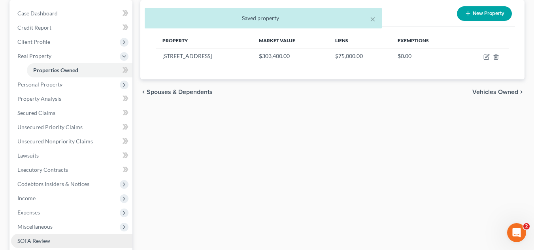
scroll to position [119, 0]
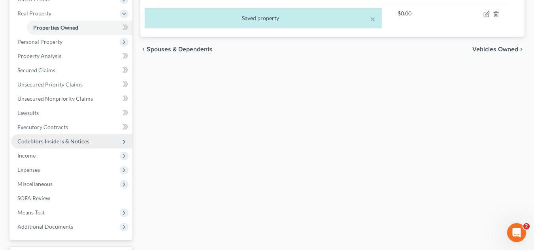
click at [87, 136] on span "Codebtors Insiders & Notices" at bounding box center [71, 141] width 121 height 14
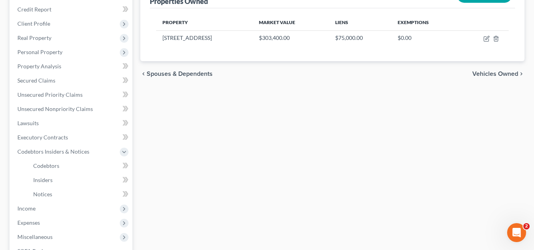
scroll to position [158, 0]
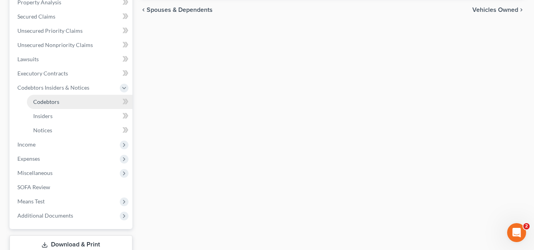
click at [92, 102] on link "Codebtors" at bounding box center [80, 102] width 106 height 14
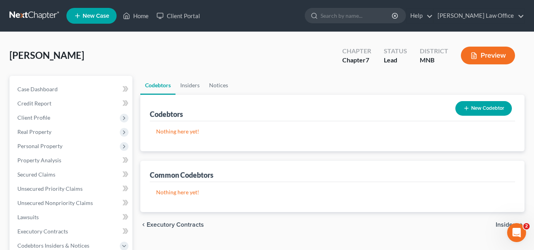
click at [479, 108] on button "New Codebtor" at bounding box center [483, 108] width 57 height 15
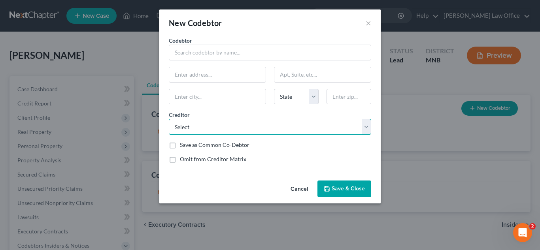
click at [219, 132] on select "Select Border Bank Applecard/GS Bank [GEOGRAPHIC_DATA] Rainy Lake Medical Credi…" at bounding box center [270, 127] width 202 height 16
select select "6"
click at [169, 119] on select "Select Border Bank Applecard/GS Bank [GEOGRAPHIC_DATA] Rainy Lake Medical Credi…" at bounding box center [270, 127] width 202 height 16
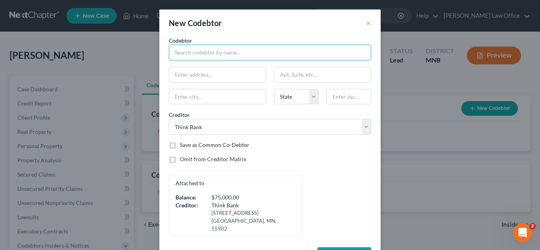
click at [224, 57] on input "text" at bounding box center [270, 53] width 202 height 16
type input "[PERSON_NAME]"
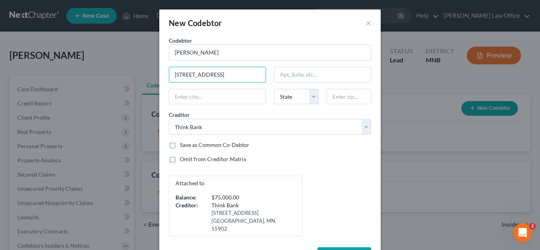
type input "[STREET_ADDRESS]"
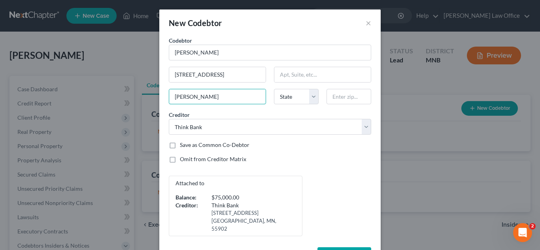
type input "[PERSON_NAME]"
select select "24"
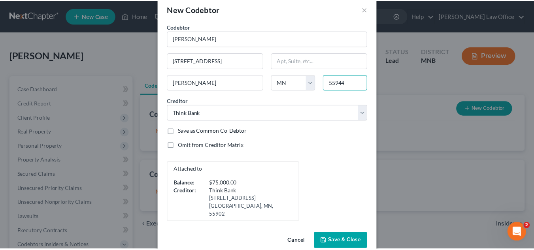
scroll to position [21, 0]
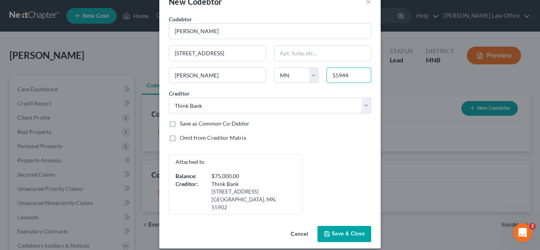
type input "55944"
click at [341, 231] on span "Save & Close" at bounding box center [348, 234] width 33 height 7
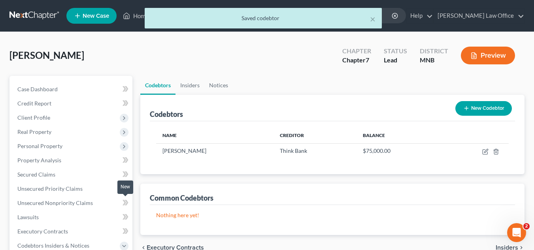
scroll to position [198, 0]
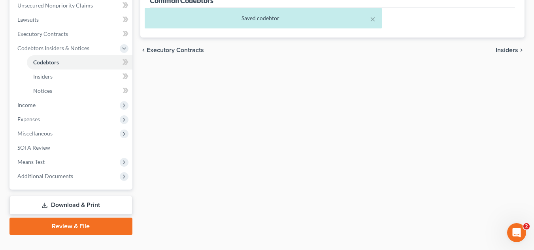
click at [75, 202] on link "Download & Print" at bounding box center [70, 205] width 123 height 19
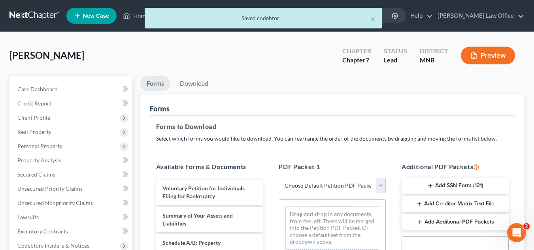
scroll to position [79, 0]
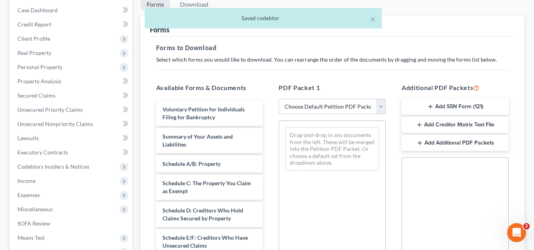
click at [350, 106] on select "Choose Default Petition PDF Packet Complete Bankruptcy Petition (all forms and …" at bounding box center [332, 107] width 107 height 16
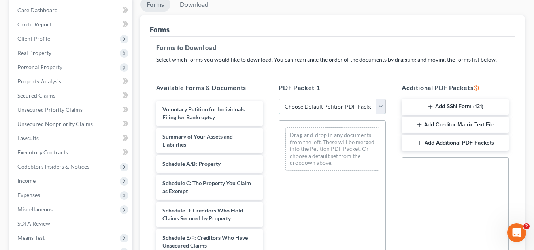
select select "0"
click at [279, 99] on select "Choose Default Petition PDF Packet Complete Bankruptcy Petition (all forms and …" at bounding box center [332, 107] width 107 height 16
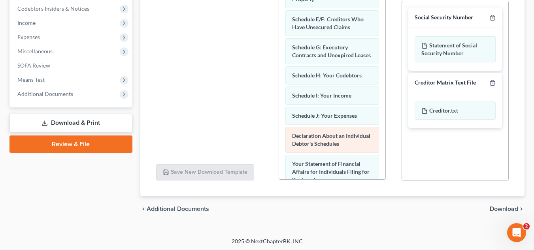
scroll to position [158, 0]
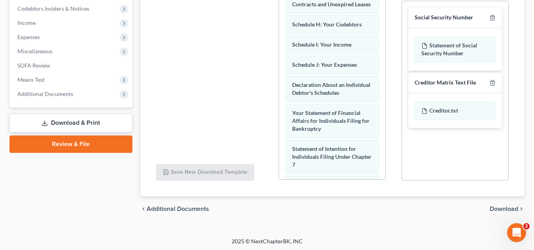
click at [501, 209] on span "Download" at bounding box center [504, 209] width 28 height 6
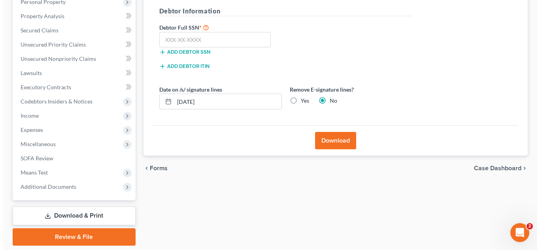
scroll to position [130, 0]
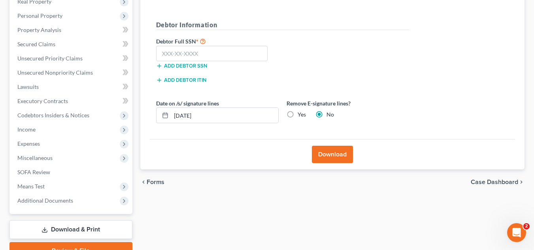
click at [298, 117] on label "Yes" at bounding box center [302, 115] width 8 height 8
click at [301, 116] on input "Yes" at bounding box center [303, 113] width 5 height 5
radio input "true"
radio input "false"
click at [230, 54] on input "text" at bounding box center [212, 54] width 112 height 16
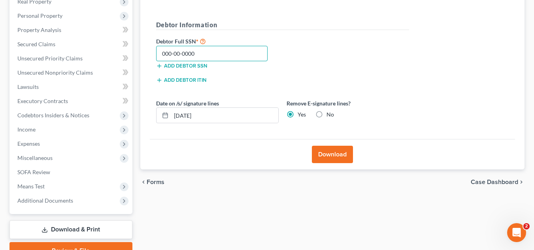
type input "000-00-0000"
click at [328, 148] on button "Download" at bounding box center [332, 154] width 41 height 17
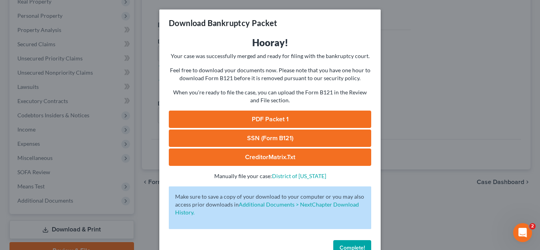
click at [269, 122] on link "PDF Packet 1" at bounding box center [270, 119] width 202 height 17
click at [264, 144] on link "SSN (Form B121)" at bounding box center [270, 138] width 202 height 17
